Goal: Task Accomplishment & Management: Manage account settings

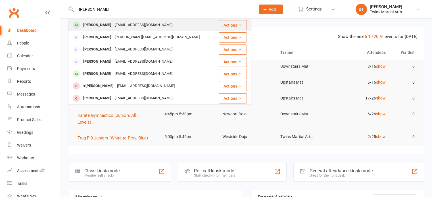
type input "[PERSON_NAME]"
click at [149, 30] on div "[PERSON_NAME] [EMAIL_ADDRESS][DOMAIN_NAME]" at bounding box center [142, 25] width 146 height 12
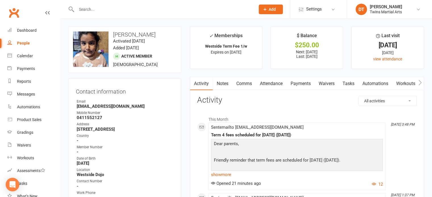
click at [300, 86] on link "Payments" at bounding box center [300, 83] width 28 height 13
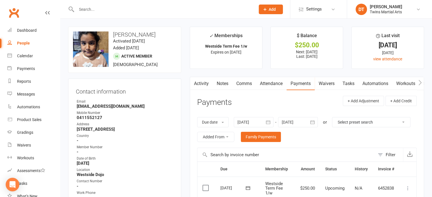
click at [103, 7] on input "text" at bounding box center [163, 9] width 176 height 8
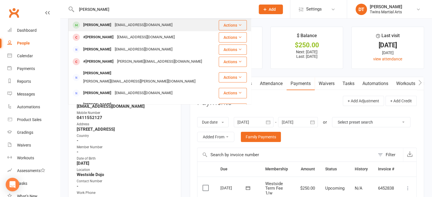
type input "[PERSON_NAME]"
click at [119, 29] on div "[EMAIL_ADDRESS][DOMAIN_NAME]" at bounding box center [143, 25] width 61 height 8
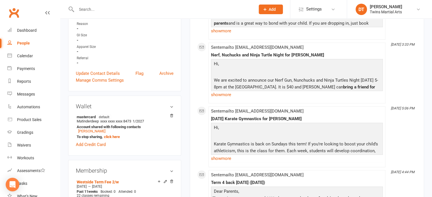
scroll to position [211, 0]
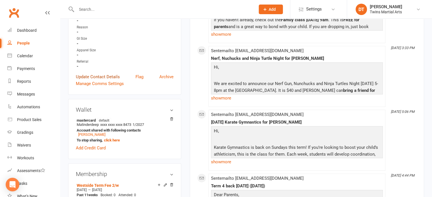
click at [109, 79] on link "Update Contact Details" at bounding box center [98, 76] width 44 height 7
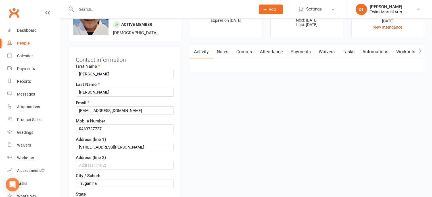
scroll to position [27, 0]
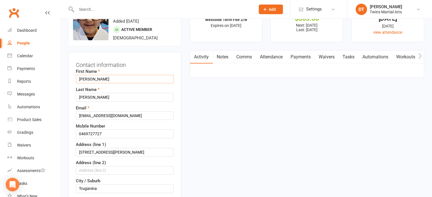
click at [79, 78] on input "[PERSON_NAME]" at bounding box center [125, 79] width 98 height 9
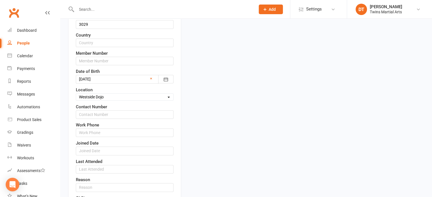
scroll to position [327, 0]
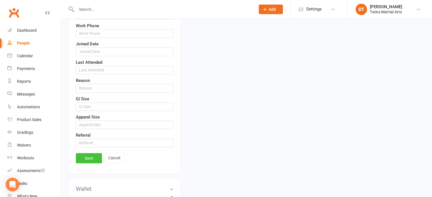
type input "#[PERSON_NAME]"
click at [86, 154] on link "Save" at bounding box center [89, 158] width 26 height 10
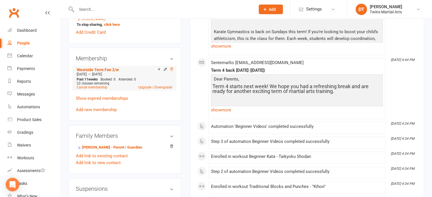
click at [171, 71] on icon at bounding box center [171, 69] width 4 height 4
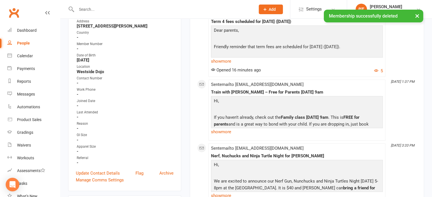
scroll to position [0, 0]
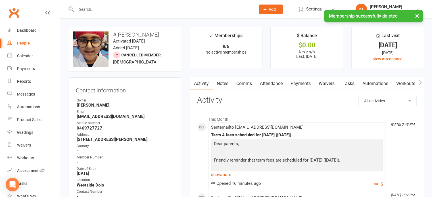
click at [305, 84] on link "Payments" at bounding box center [300, 83] width 28 height 13
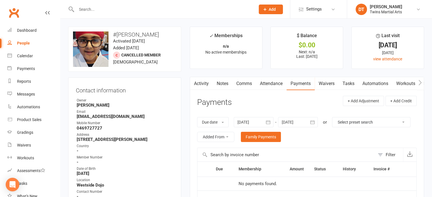
click at [134, 7] on input "text" at bounding box center [163, 9] width 176 height 8
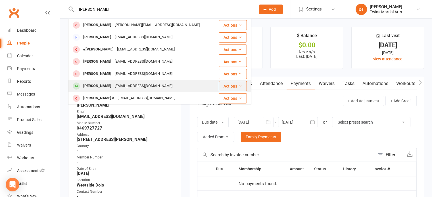
type input "[PERSON_NAME]"
click at [136, 81] on div "[PERSON_NAME] [PERSON_NAME][EMAIL_ADDRESS][DOMAIN_NAME]" at bounding box center [142, 86] width 146 height 12
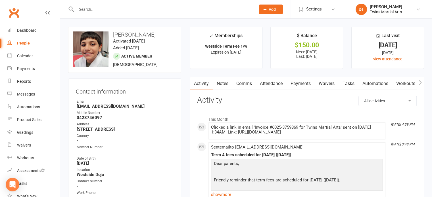
click at [308, 85] on link "Payments" at bounding box center [300, 83] width 28 height 13
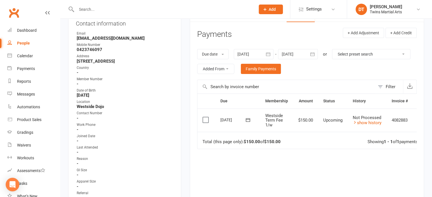
scroll to position [68, 0]
click at [31, 30] on div "Dashboard" at bounding box center [27, 30] width 20 height 5
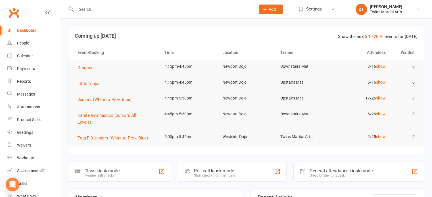
click at [219, 171] on div "Roll call kiosk mode" at bounding box center [214, 170] width 41 height 5
